Goal: Communication & Community: Answer question/provide support

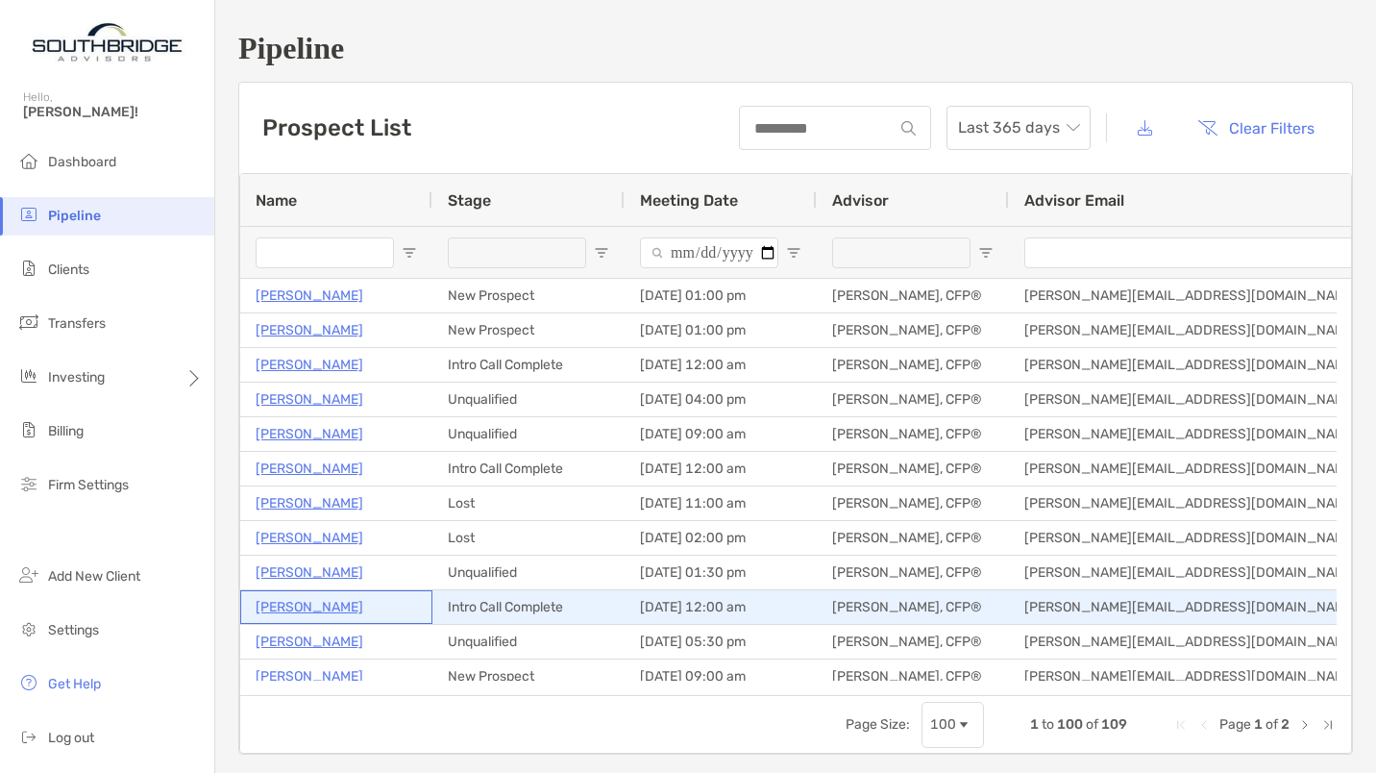
click at [307, 604] on p "[PERSON_NAME]" at bounding box center [310, 607] width 108 height 24
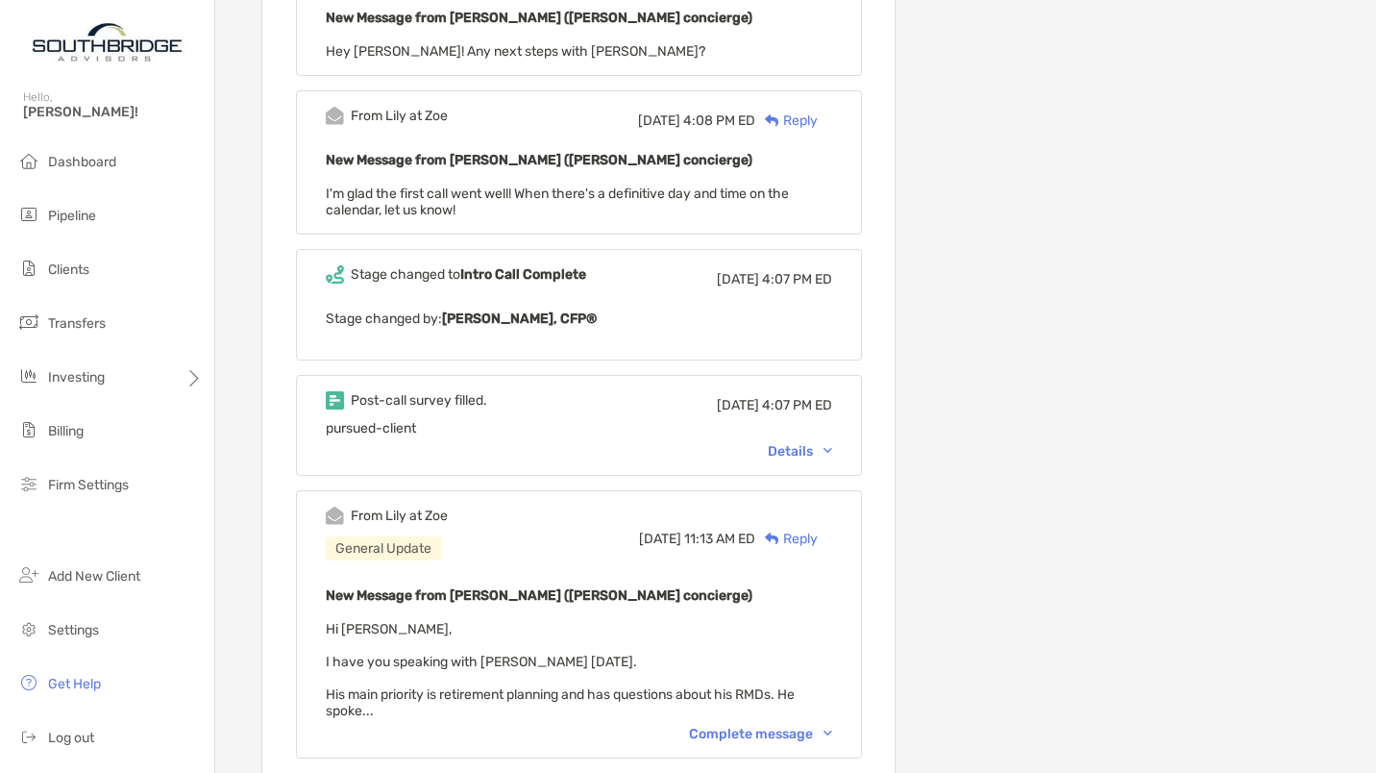
scroll to position [1053, 0]
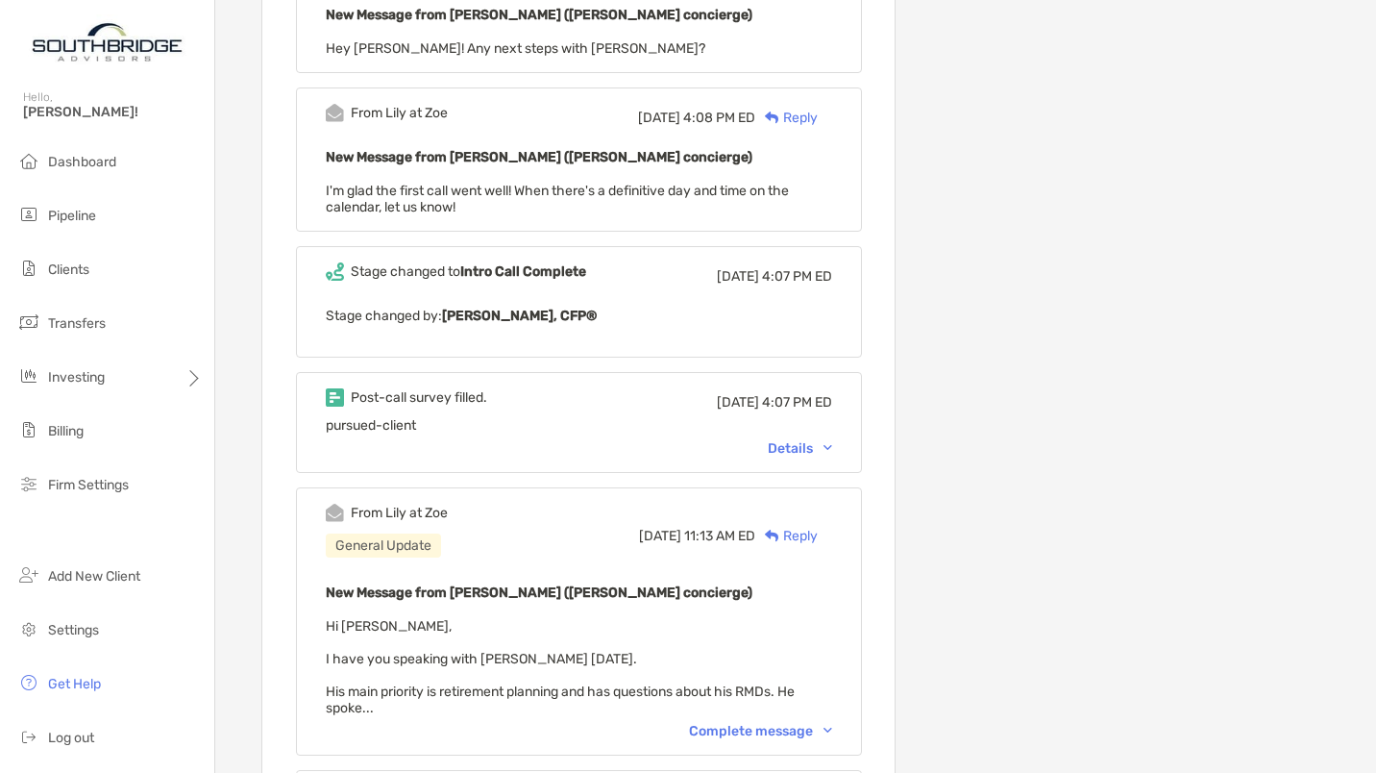
click at [811, 440] on div "Details" at bounding box center [800, 448] width 64 height 16
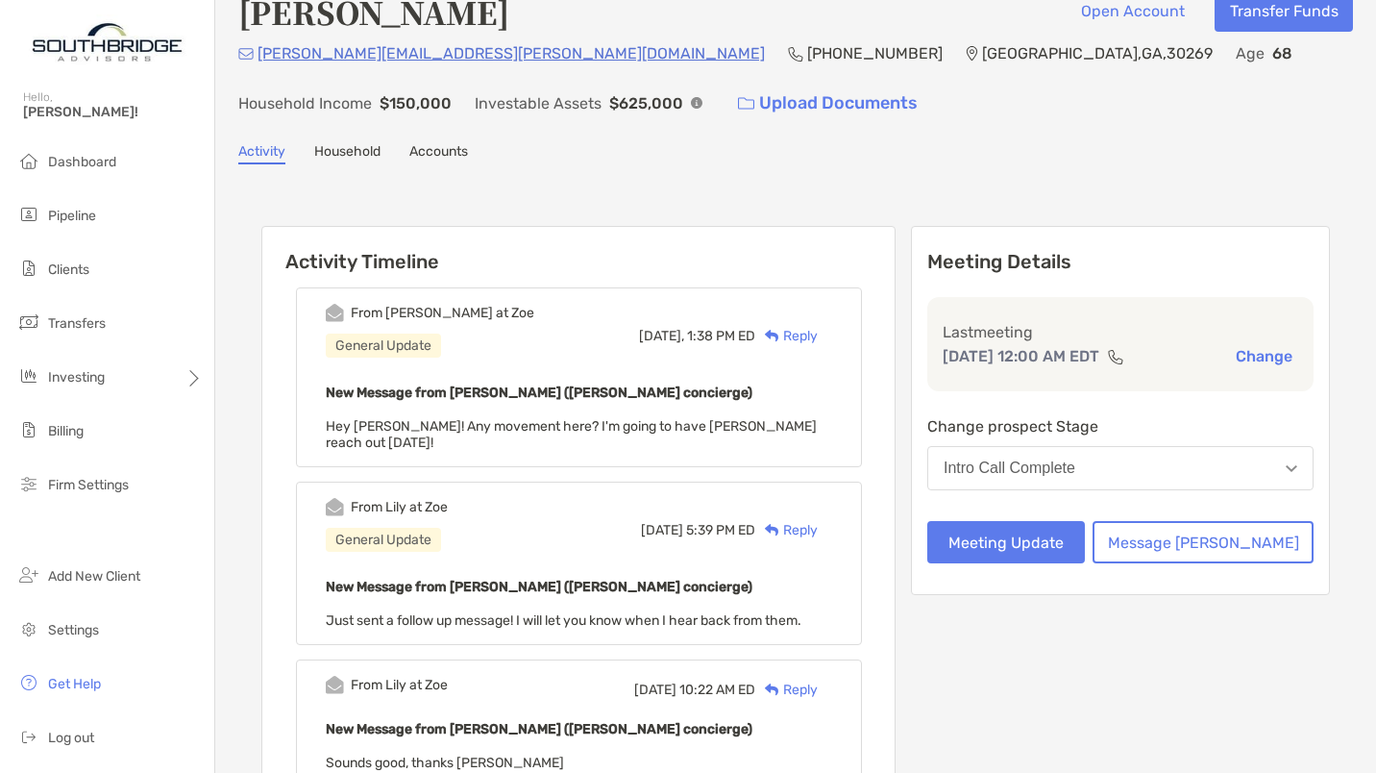
scroll to position [0, 0]
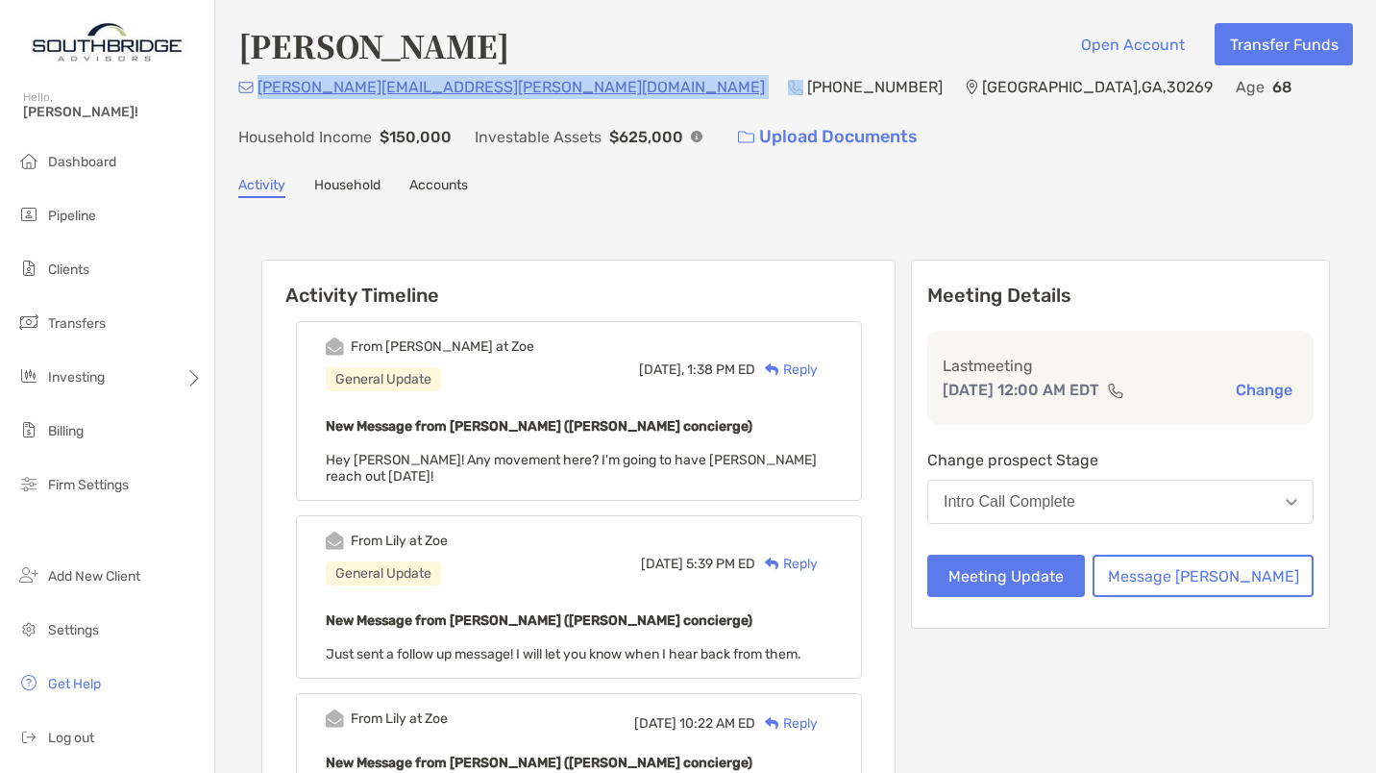
drag, startPoint x: 481, startPoint y: 90, endPoint x: 259, endPoint y: 99, distance: 222.2
click at [259, 99] on div "thomas.davis.jr@comcast.net (678) 618-5670 Peachtree City , GA , 30269 Age 68 H…" at bounding box center [795, 116] width 1115 height 83
copy p "[PERSON_NAME][EMAIL_ADDRESS][PERSON_NAME][DOMAIN_NAME]"
click at [818, 372] on div "Reply" at bounding box center [786, 369] width 62 height 20
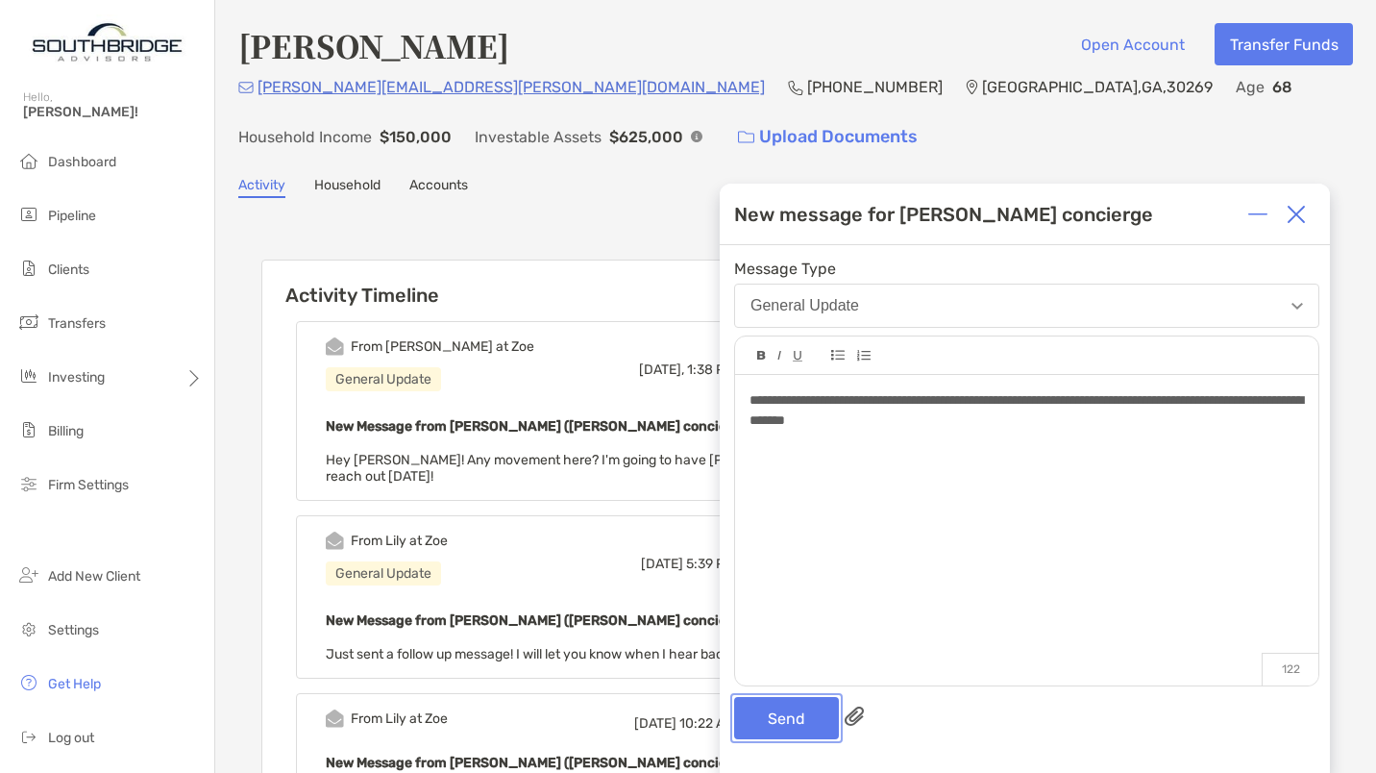
click at [777, 715] on button "Send" at bounding box center [786, 718] width 105 height 42
